Goal: Information Seeking & Learning: Learn about a topic

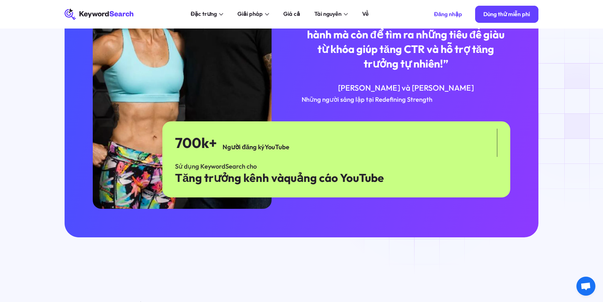
scroll to position [1941, 0]
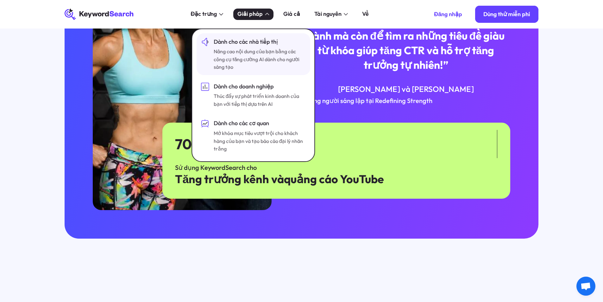
click at [251, 49] on font "Nâng cao nội dung của bạn bằng các công cụ tăng cường AI dành cho người sáng tạo" at bounding box center [257, 59] width 86 height 22
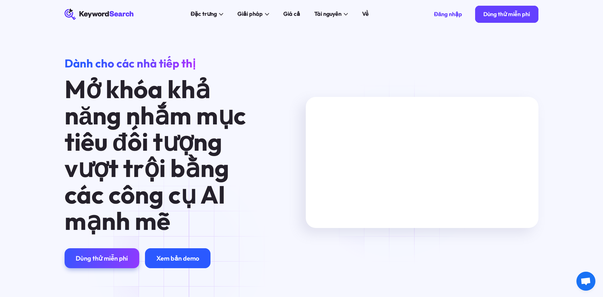
click at [180, 260] on font "Xem bản demo" at bounding box center [177, 258] width 43 height 8
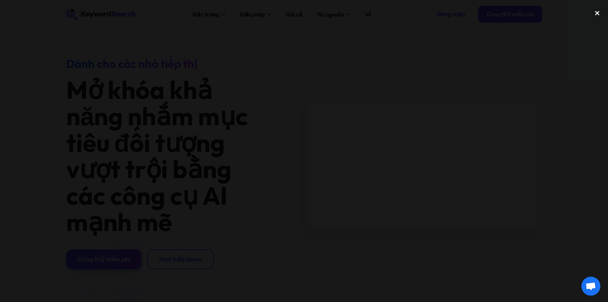
click at [594, 14] on div "close lightbox" at bounding box center [597, 13] width 22 height 14
